Goal: Task Accomplishment & Management: Use online tool/utility

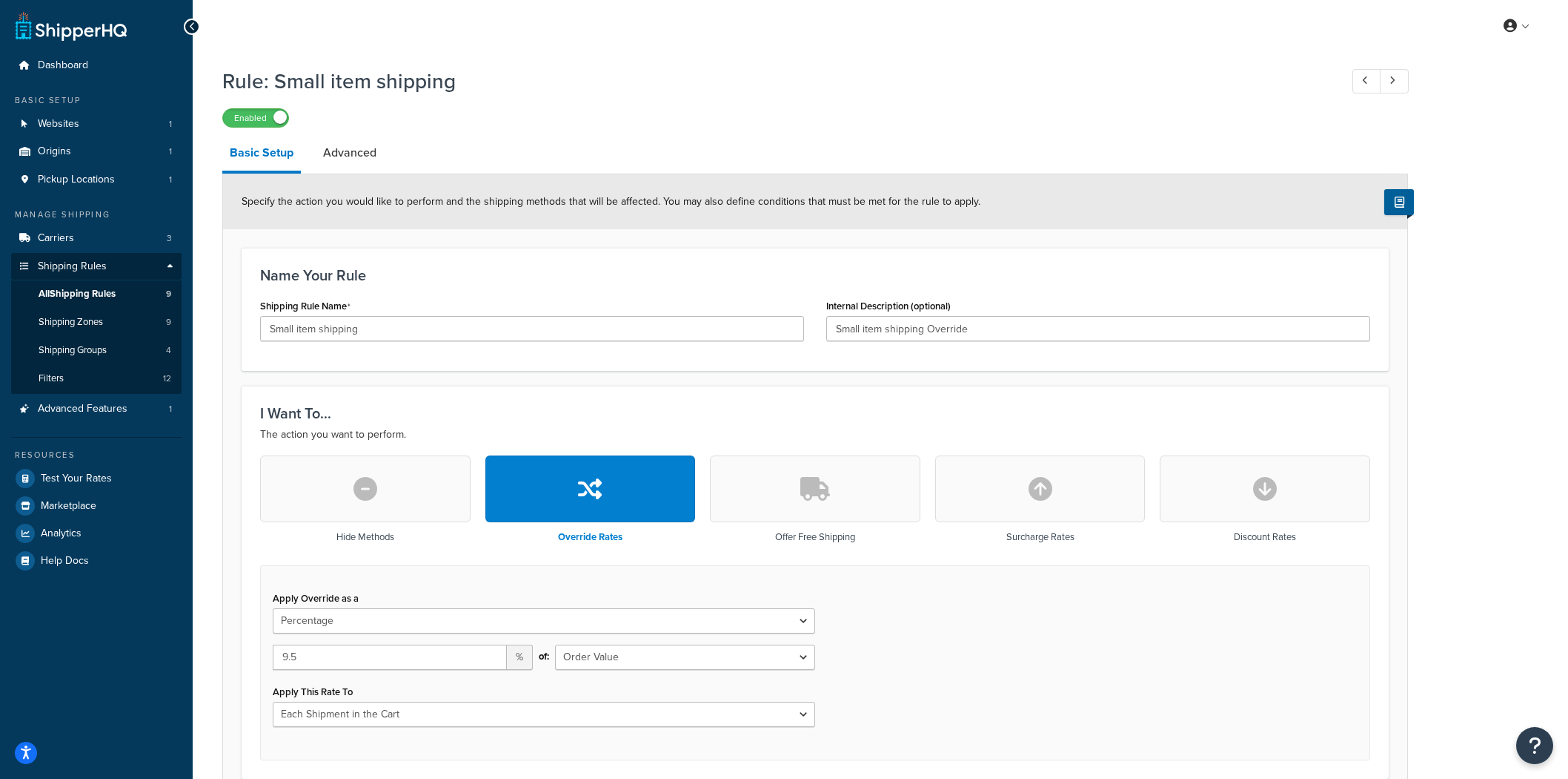
select select "PERCENTAGE"
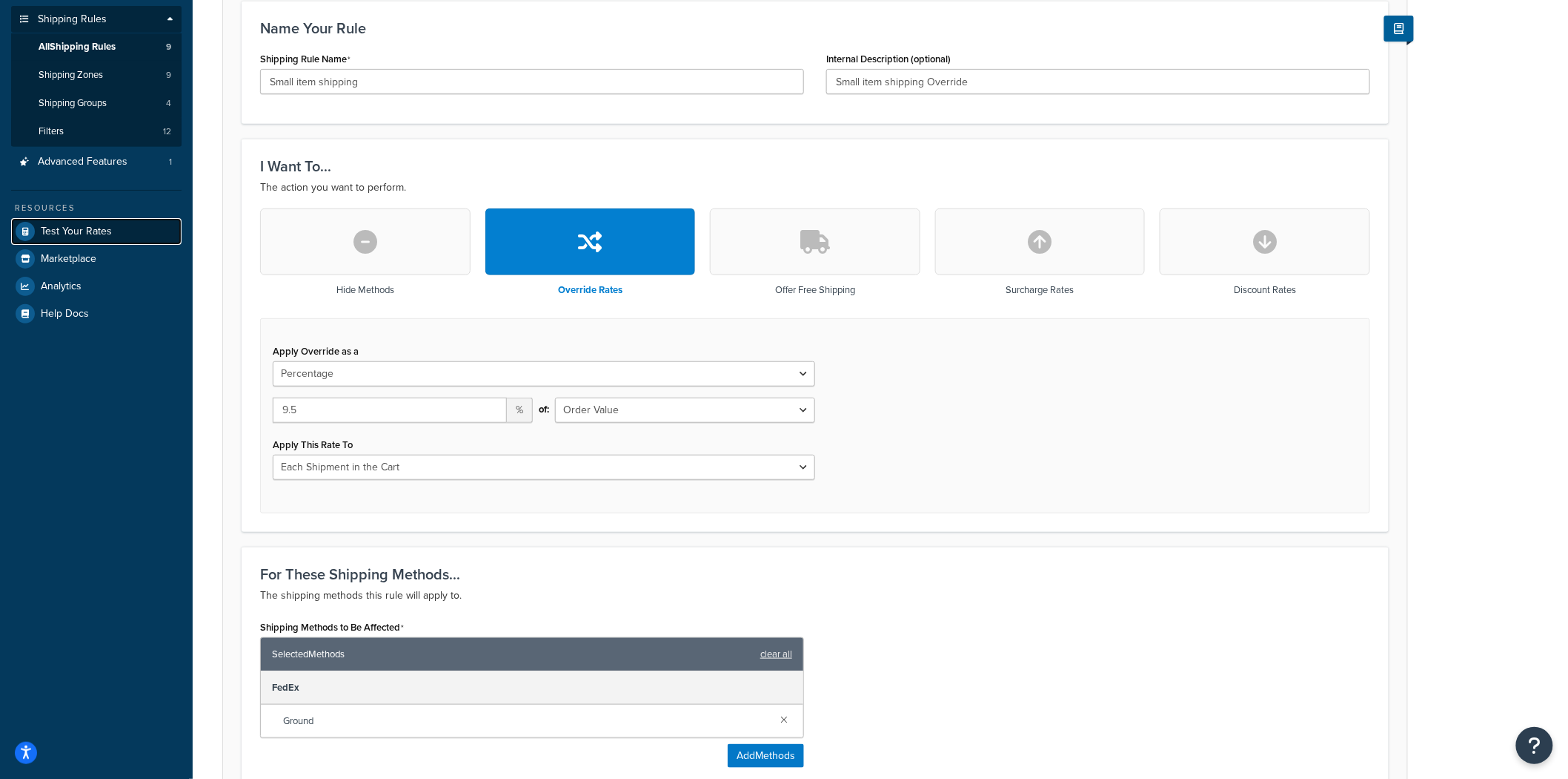
click at [85, 231] on span "Test Your Rates" at bounding box center [75, 231] width 71 height 13
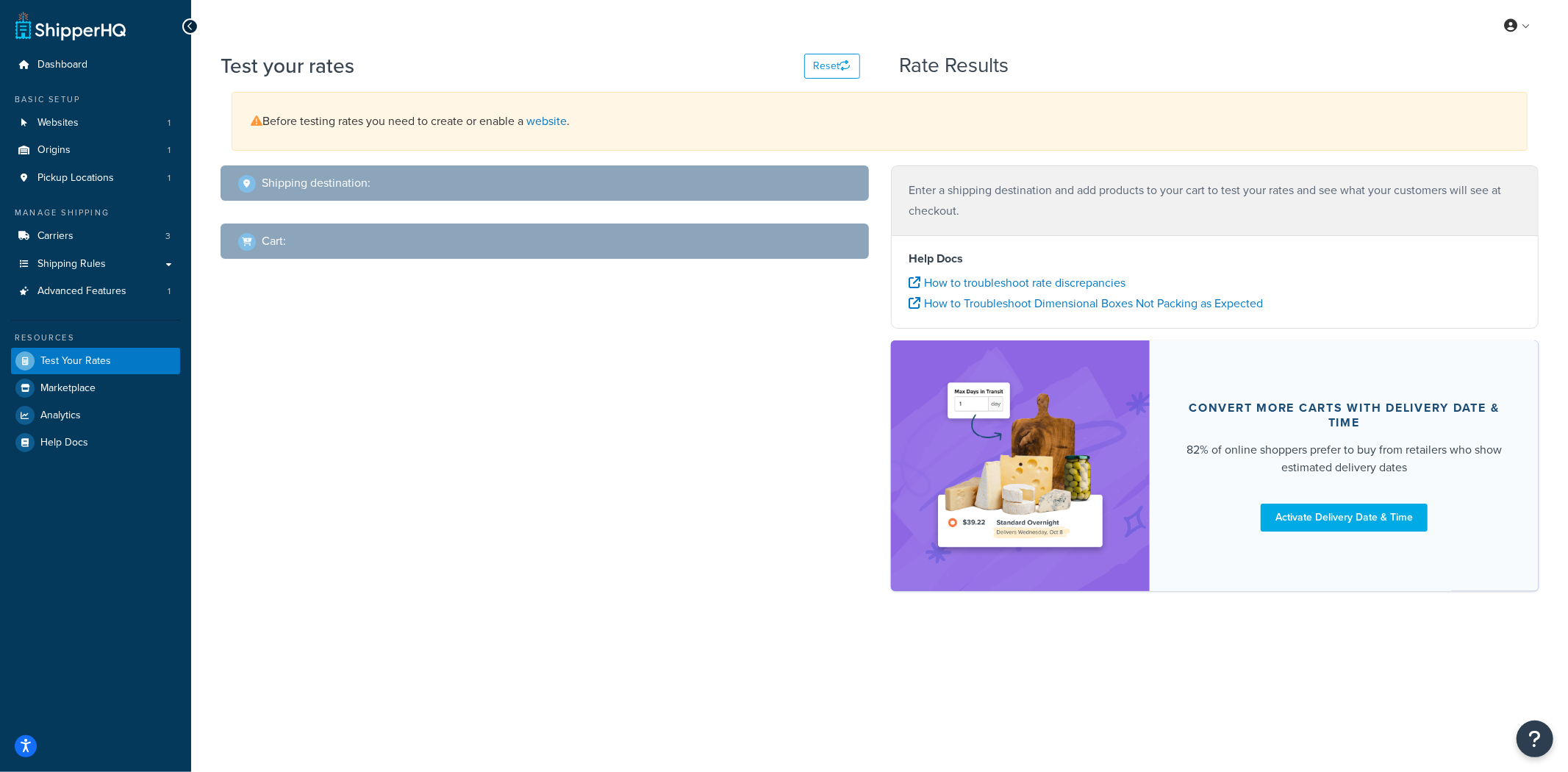
click at [326, 189] on h2 "Shipping destination :" at bounding box center [316, 183] width 108 height 13
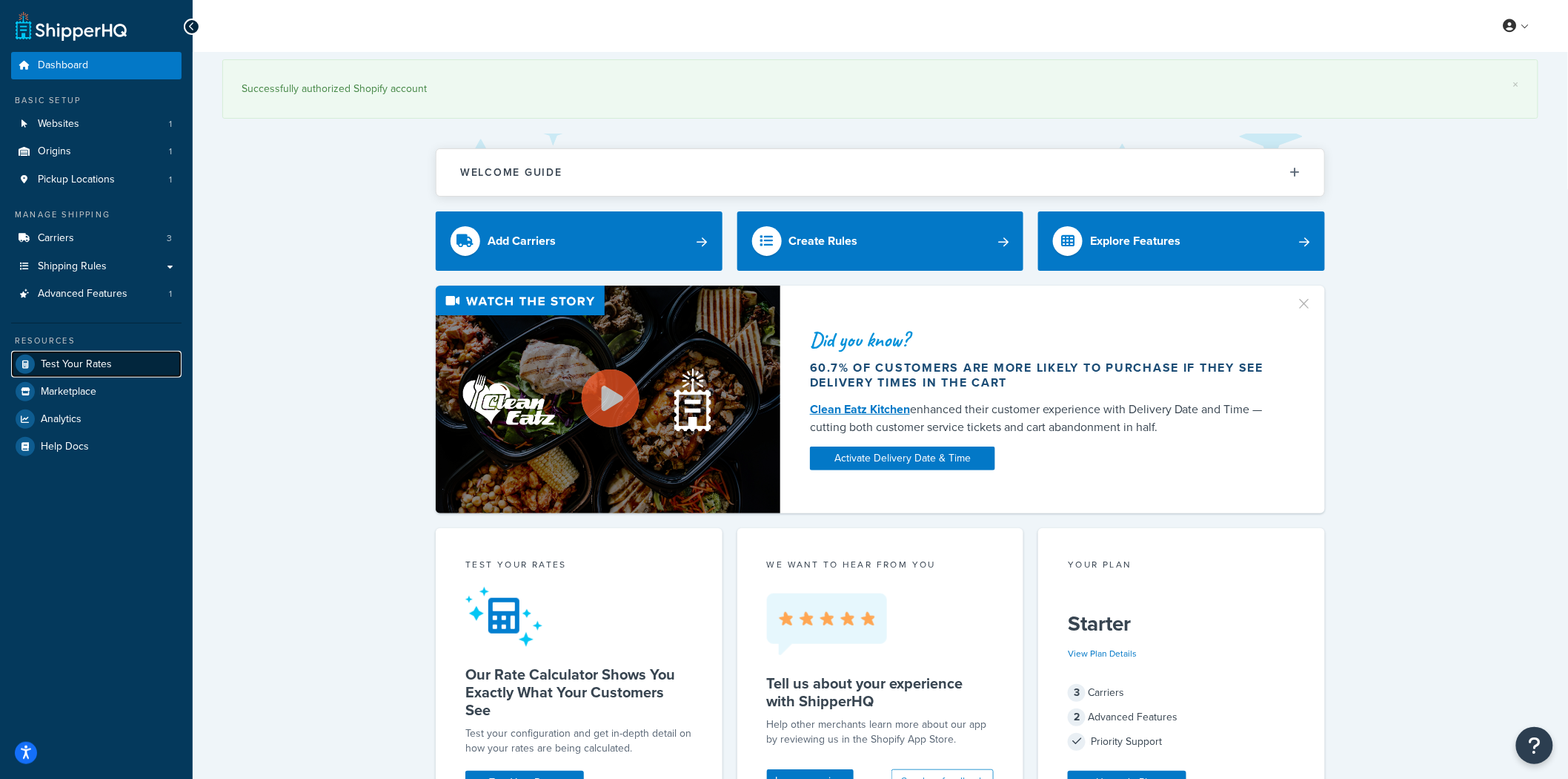
click at [88, 362] on span "Test Your Rates" at bounding box center [75, 365] width 71 height 13
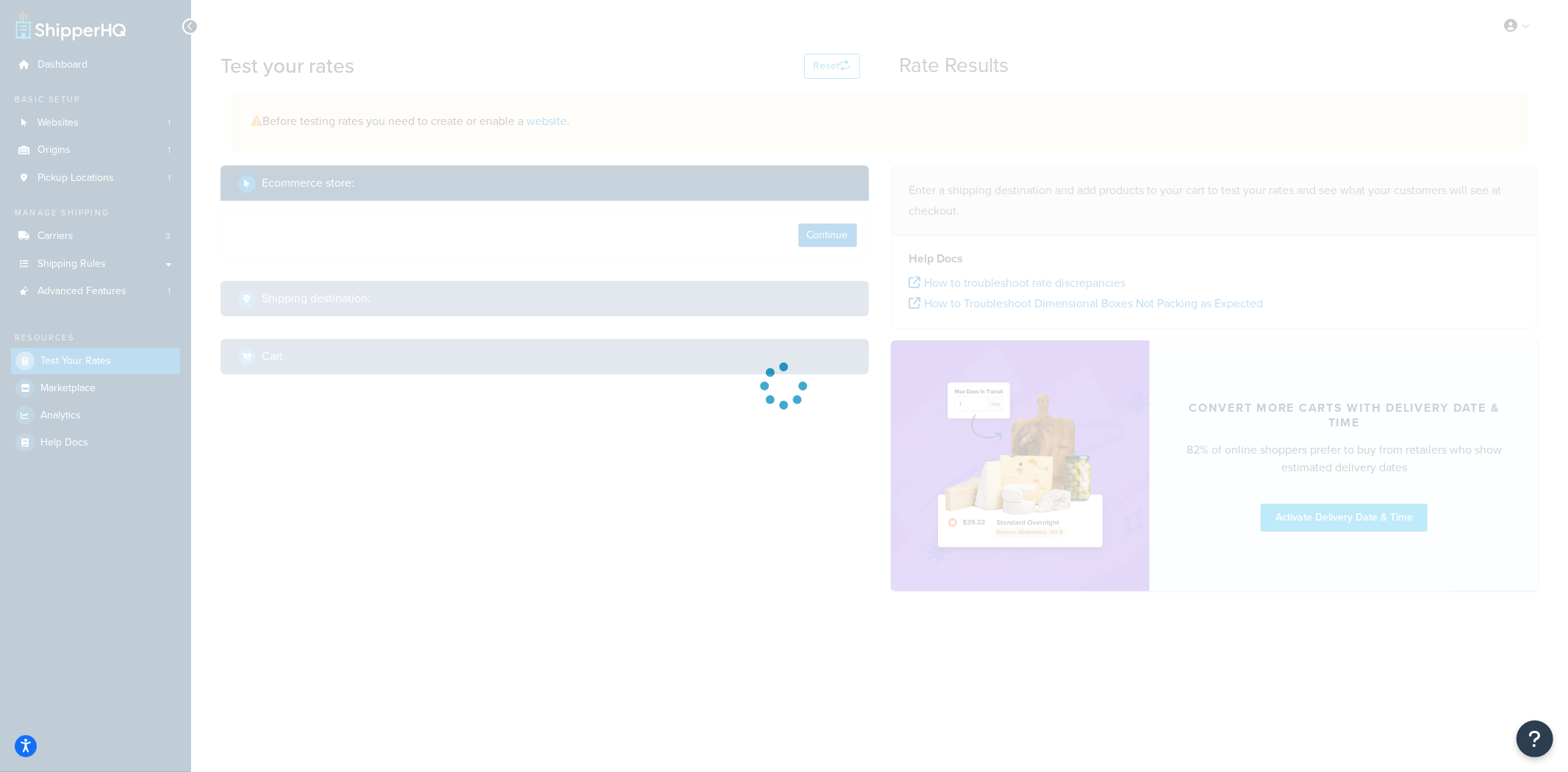
select select "[GEOGRAPHIC_DATA]"
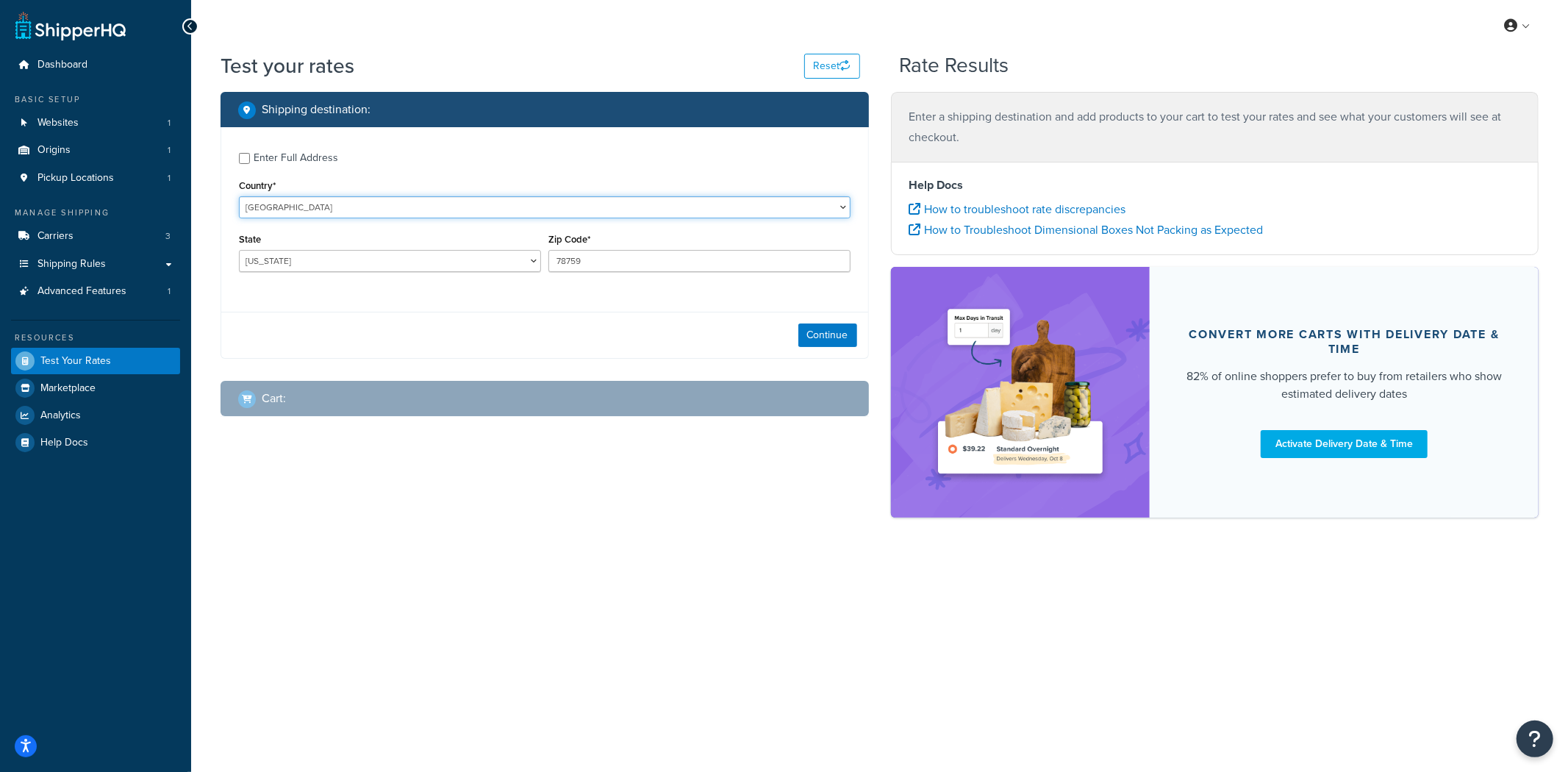
click at [325, 213] on select "[GEOGRAPHIC_DATA] [GEOGRAPHIC_DATA] [GEOGRAPHIC_DATA] [GEOGRAPHIC_DATA] [GEOGRA…" at bounding box center [545, 207] width 612 height 22
select select "CA"
click at [239, 196] on select "[GEOGRAPHIC_DATA] [GEOGRAPHIC_DATA] [GEOGRAPHIC_DATA] [GEOGRAPHIC_DATA] [GEOGRA…" at bounding box center [545, 207] width 612 height 22
click at [649, 266] on input "78759" at bounding box center [700, 260] width 302 height 22
click at [649, 265] on input "78759" at bounding box center [700, 260] width 302 height 22
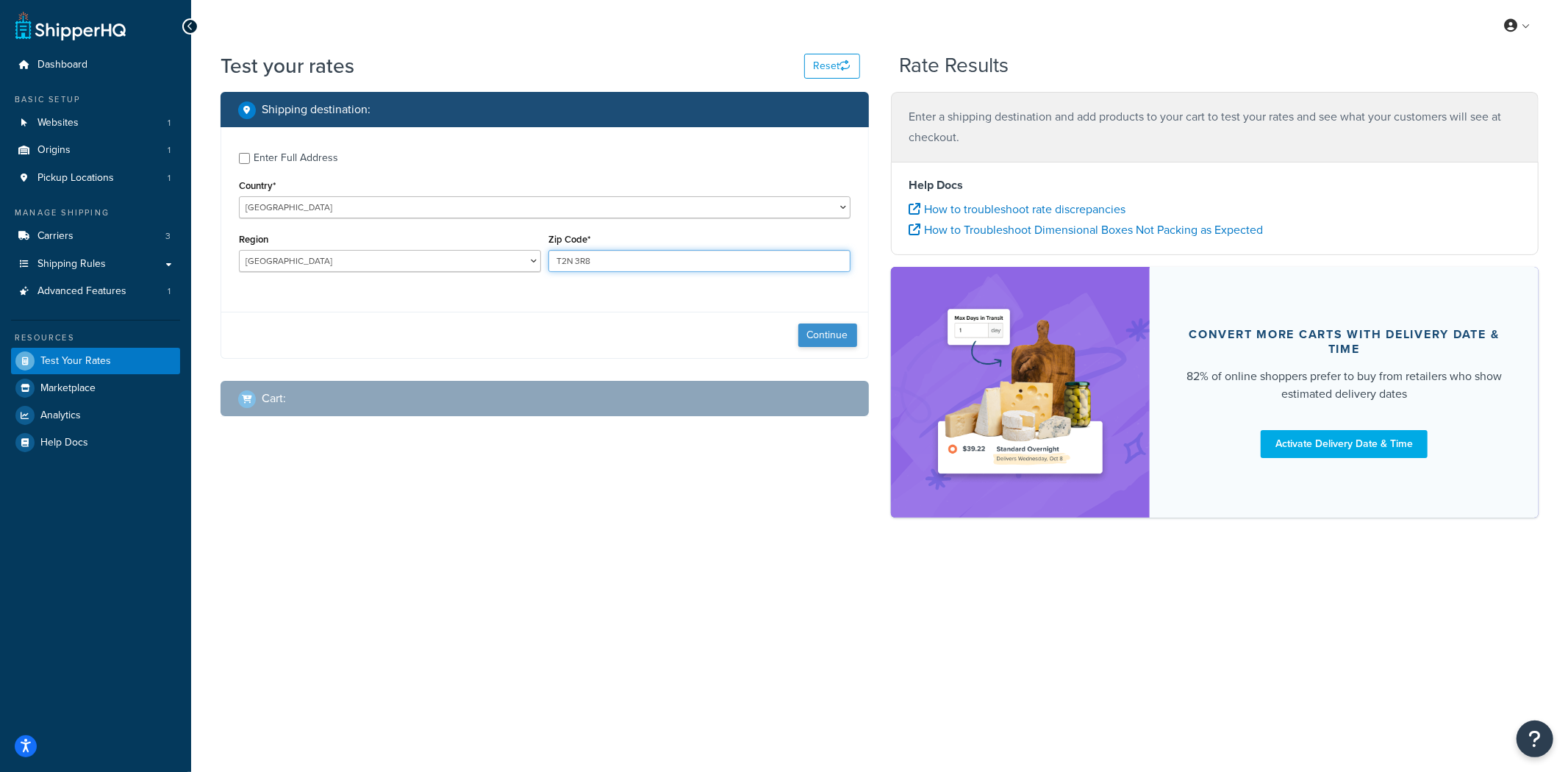
type input "T2N 3R8"
click at [832, 335] on button "Continue" at bounding box center [828, 335] width 59 height 23
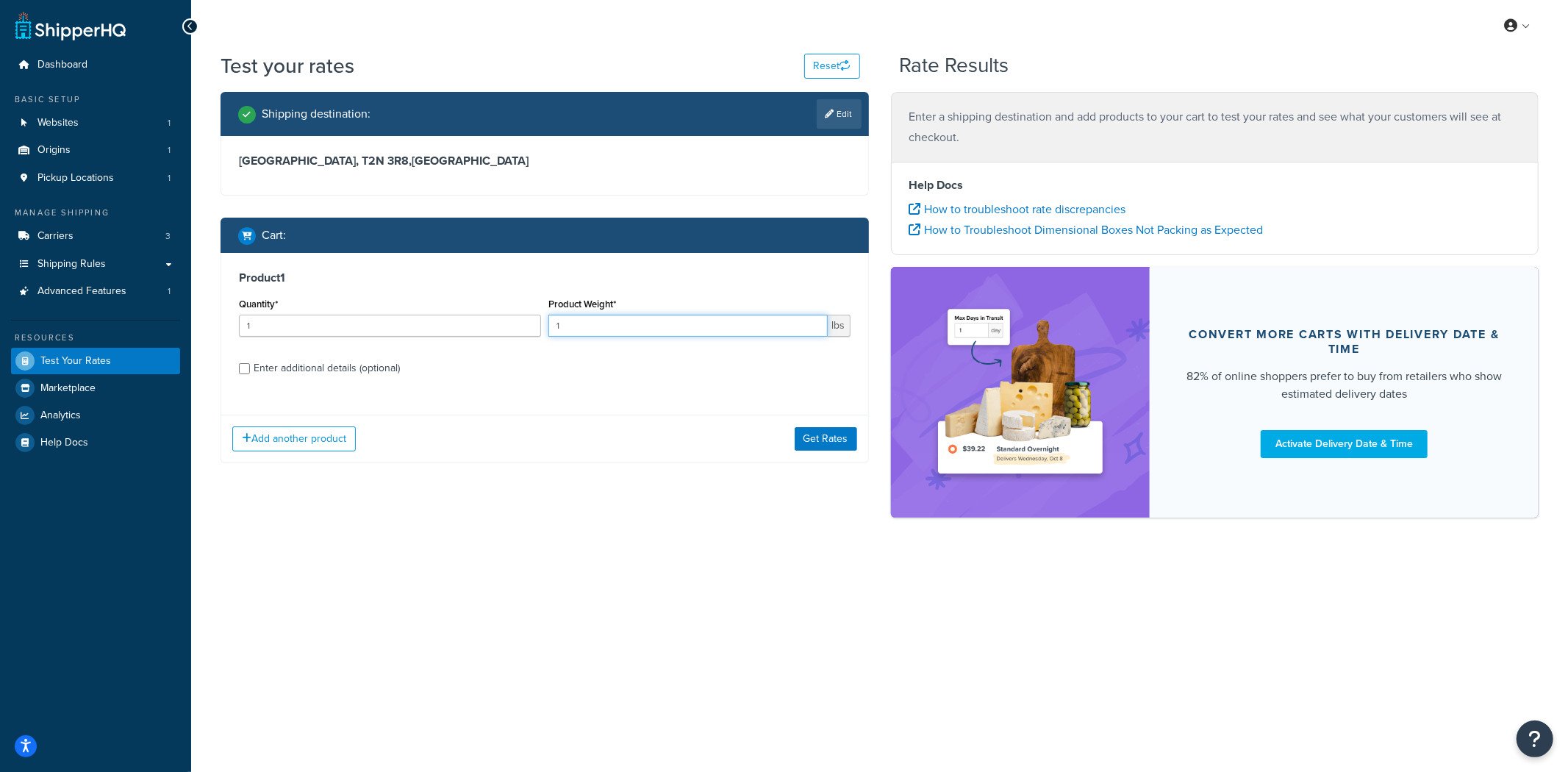
drag, startPoint x: 577, startPoint y: 326, endPoint x: 538, endPoint y: 326, distance: 39.0
click at [538, 326] on div "Quantity* 1 Product Weight* 1 lbs" at bounding box center [545, 321] width 619 height 53
type input "66"
type input "2"
click at [528, 321] on input "2" at bounding box center [390, 325] width 302 height 22
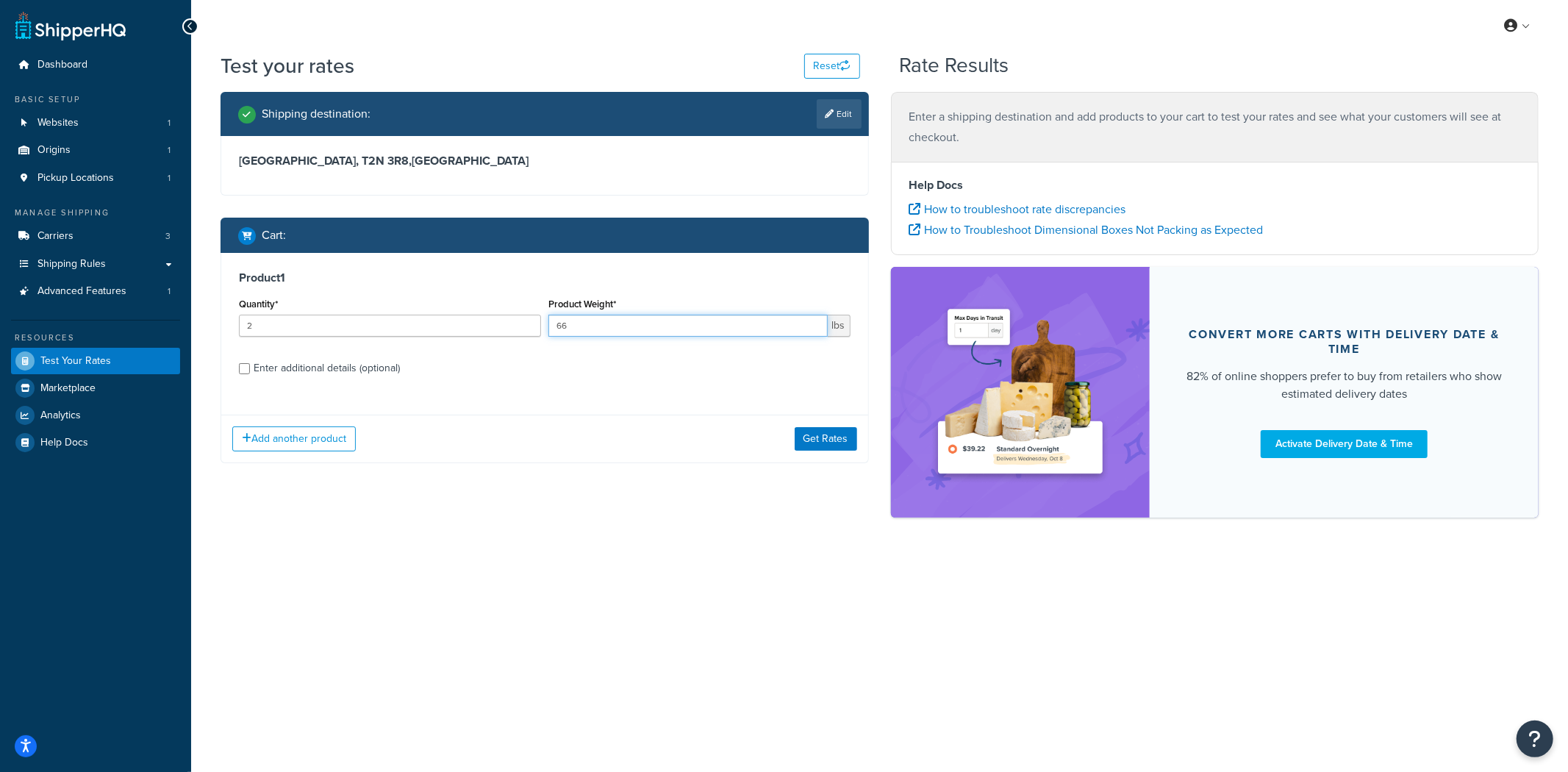
drag, startPoint x: 611, startPoint y: 323, endPoint x: 580, endPoint y: 324, distance: 31.0
click at [580, 324] on input "66" at bounding box center [688, 325] width 279 height 22
type input "6"
drag, startPoint x: 606, startPoint y: 331, endPoint x: 487, endPoint y: 323, distance: 119.3
click at [501, 324] on div "Quantity* 2 Product Weight* 54 lbs" at bounding box center [545, 321] width 619 height 53
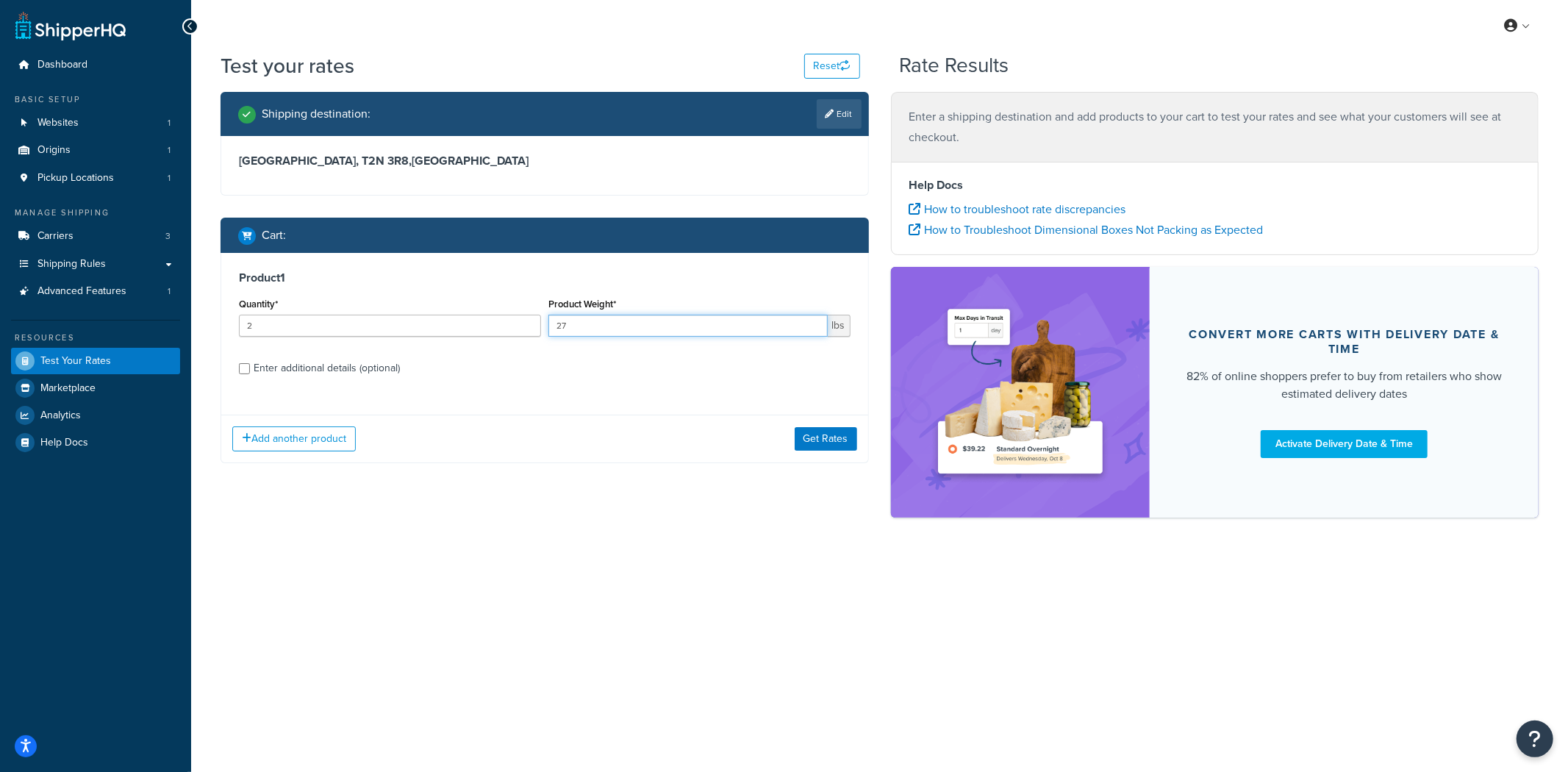
type input "27"
click at [822, 432] on button "Get Rates" at bounding box center [826, 439] width 62 height 23
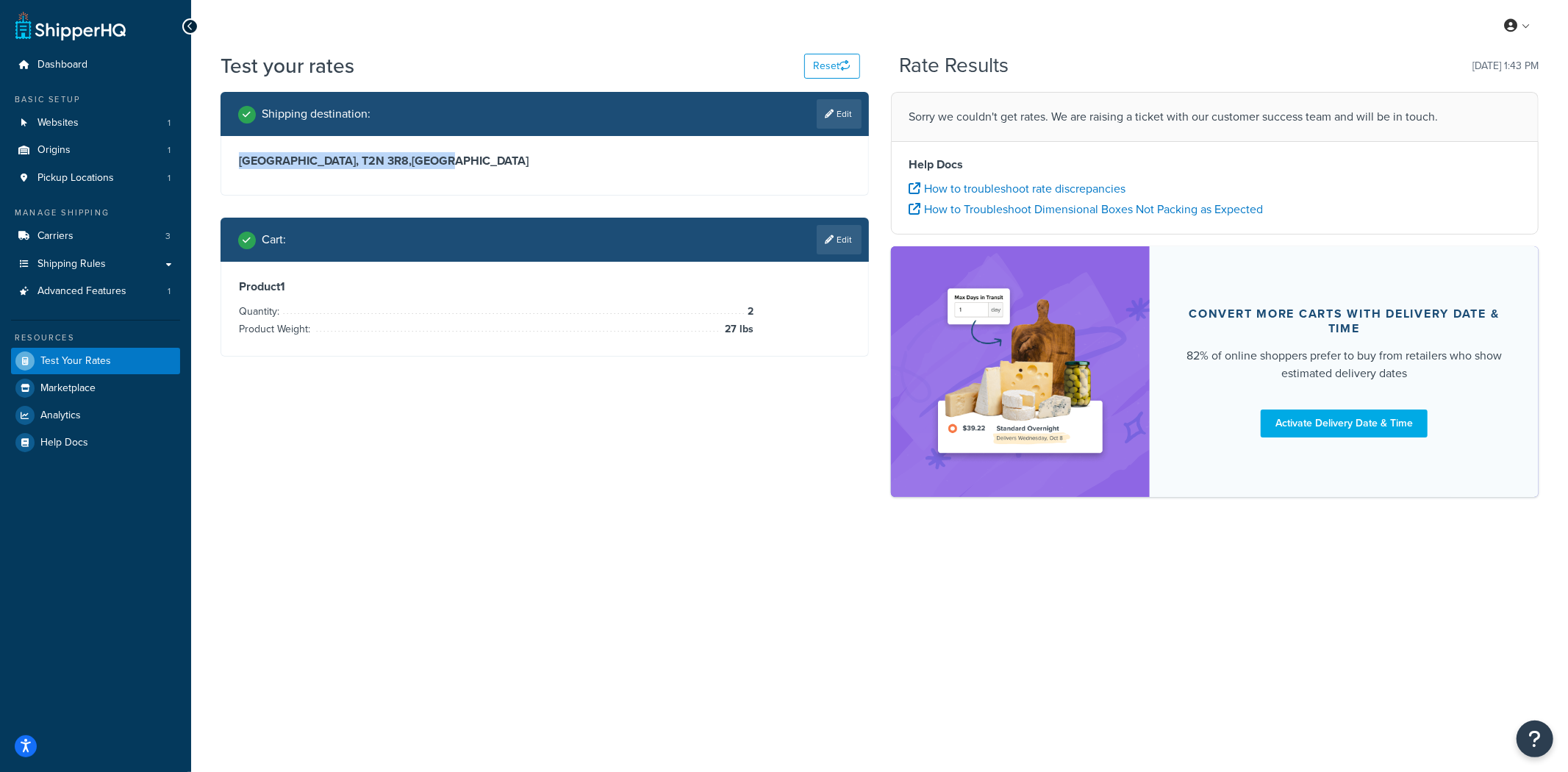
drag, startPoint x: 402, startPoint y: 160, endPoint x: 237, endPoint y: 155, distance: 165.1
click at [237, 155] on div "[GEOGRAPHIC_DATA], T2N 3R8 , [GEOGRAPHIC_DATA]" at bounding box center [545, 165] width 647 height 59
copy h3 "[GEOGRAPHIC_DATA], T2N 3R8 , [GEOGRAPHIC_DATA]"
click at [255, 476] on div "Shipping destination : Edit [GEOGRAPHIC_DATA], T2N 3R8 , [GEOGRAPHIC_DATA] Cart…" at bounding box center [880, 301] width 1340 height 419
click at [290, 393] on div "Shipping destination : Edit [GEOGRAPHIC_DATA], T2N 3R8 , [GEOGRAPHIC_DATA] Cart…" at bounding box center [880, 301] width 1340 height 419
